Goal: Contribute content: Add original content to the website for others to see

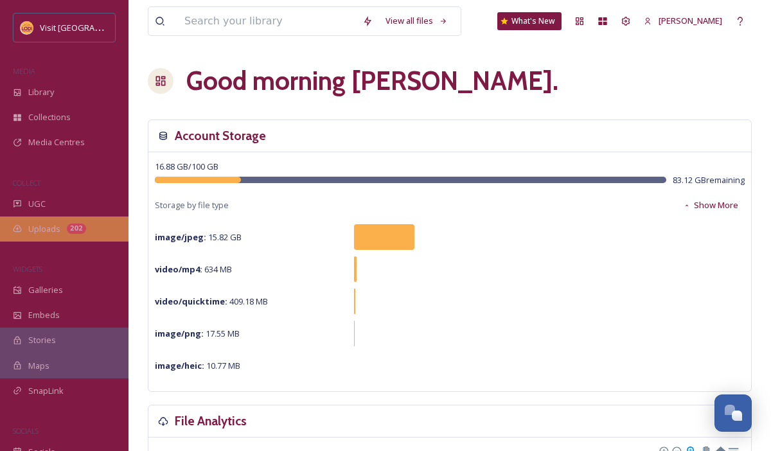
click at [74, 232] on div "202" at bounding box center [76, 228] width 19 height 10
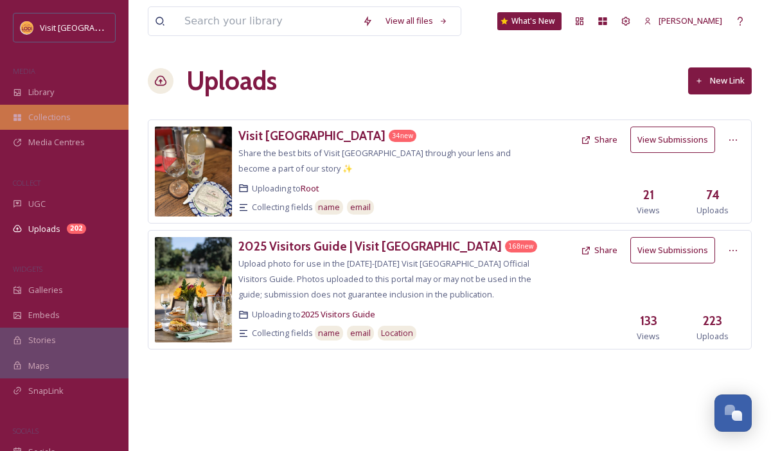
click at [60, 117] on span "Collections" at bounding box center [49, 117] width 42 height 12
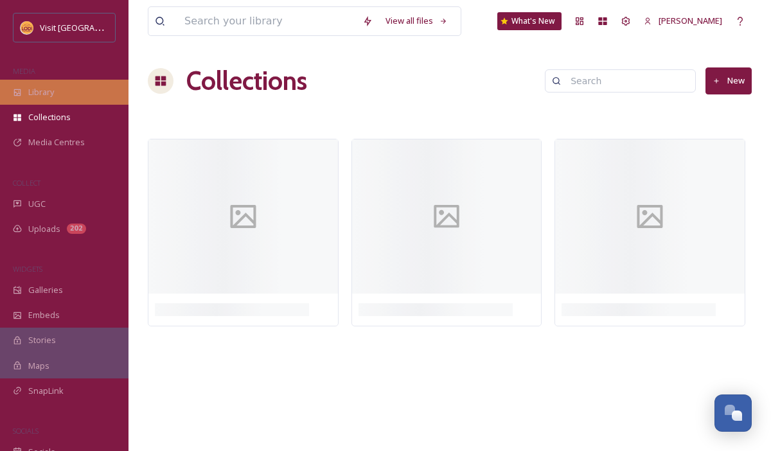
click at [57, 98] on div "Library" at bounding box center [64, 92] width 128 height 25
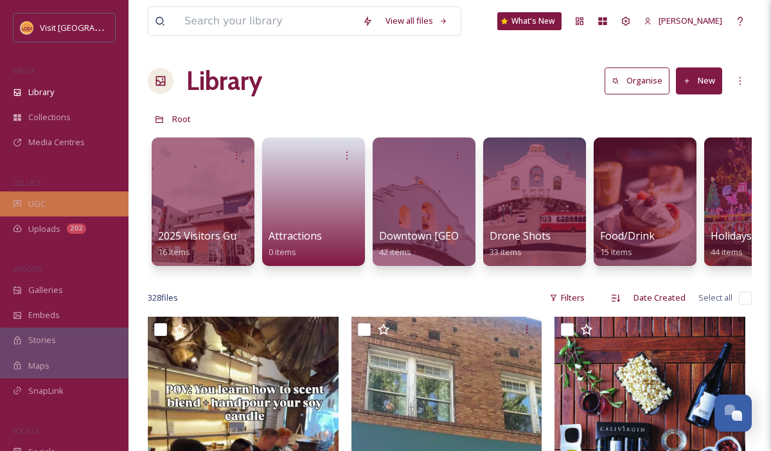
click at [61, 204] on div "UGC" at bounding box center [64, 203] width 128 height 25
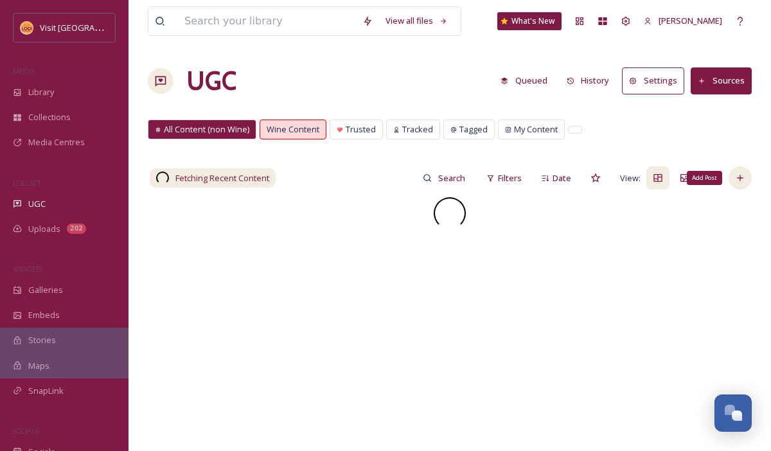
click at [740, 182] on icon at bounding box center [740, 178] width 10 height 10
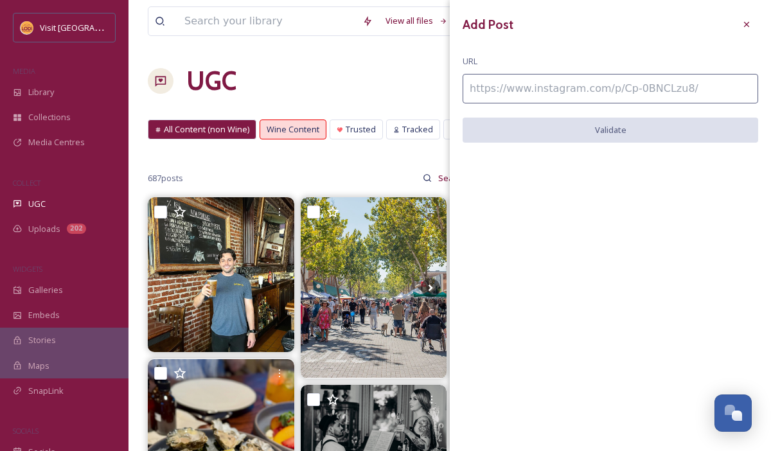
click at [634, 108] on div "Add Post URL Validate" at bounding box center [609, 87] width 321 height 175
paste input "[URL][DOMAIN_NAME]"
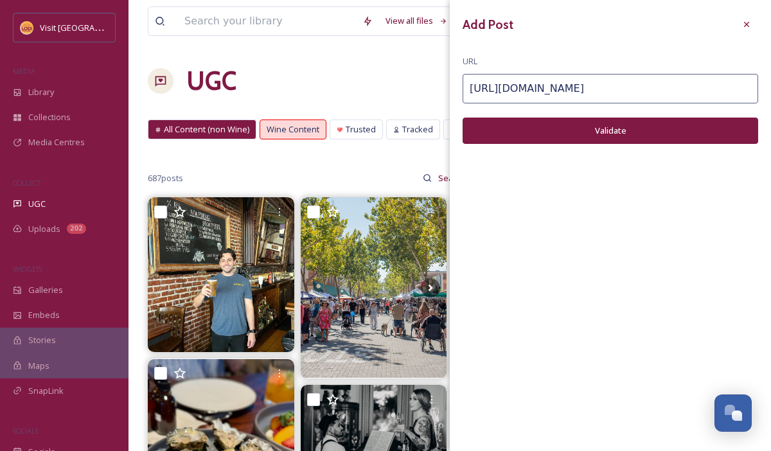
type input "[URL][DOMAIN_NAME]"
click at [603, 120] on button "Validate" at bounding box center [609, 131] width 295 height 26
click at [589, 132] on button "Add Post" at bounding box center [609, 131] width 295 height 26
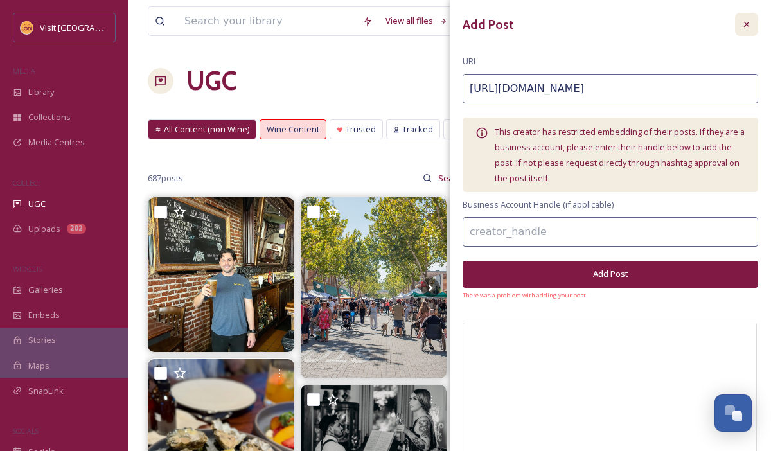
click at [740, 30] on div at bounding box center [746, 24] width 23 height 23
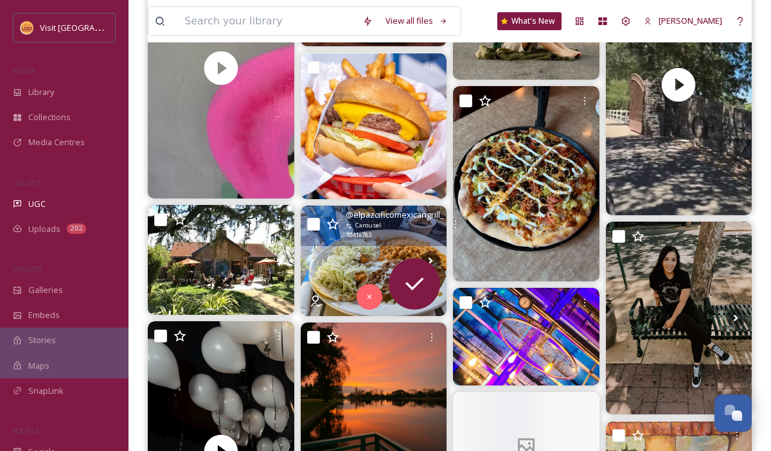
scroll to position [3335, 0]
